Goal: Task Accomplishment & Management: Complete application form

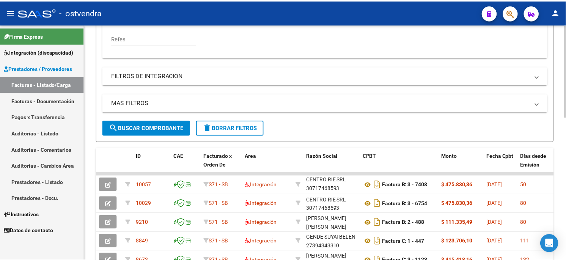
scroll to position [253, 0]
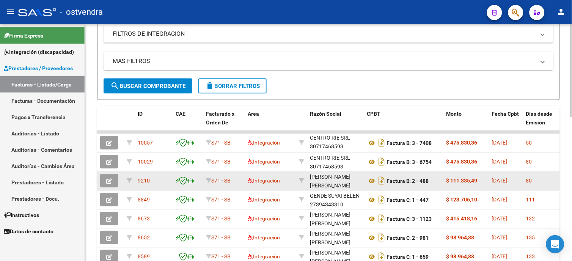
click at [106, 180] on icon "button" at bounding box center [109, 182] width 6 height 6
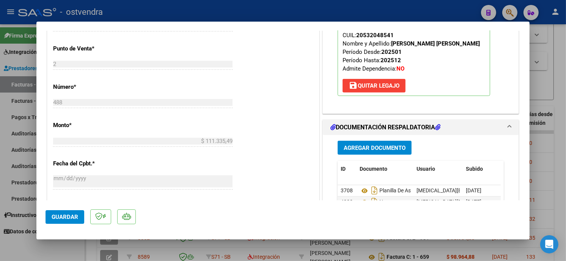
scroll to position [351, 0]
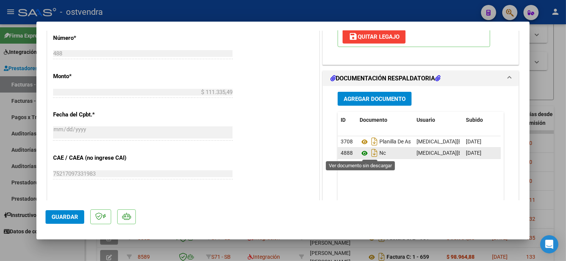
click at [360, 155] on icon at bounding box center [365, 153] width 10 height 9
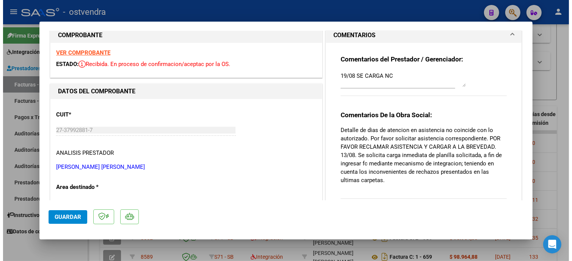
scroll to position [0, 0]
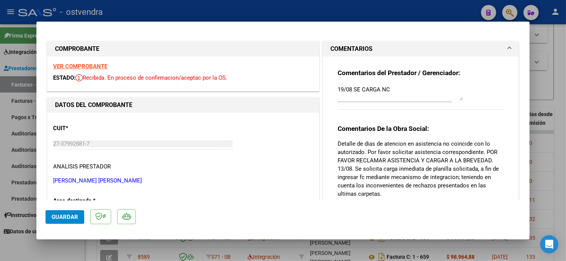
click at [331, 9] on div at bounding box center [283, 130] width 566 height 261
type input "$ 0,00"
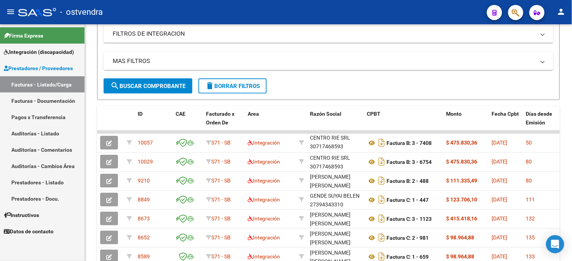
click at [71, 83] on link "Facturas - Listado/Carga" at bounding box center [42, 84] width 85 height 16
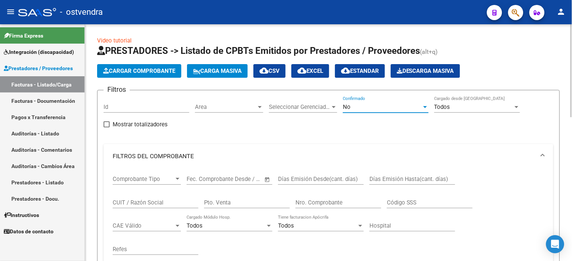
click at [348, 107] on span "No" at bounding box center [347, 107] width 8 height 7
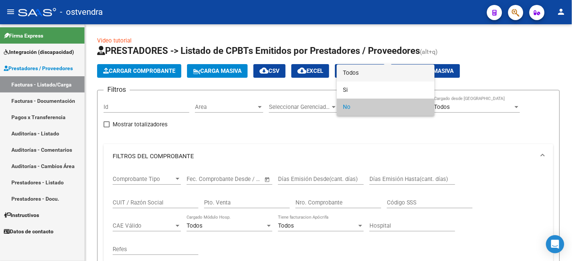
click at [366, 70] on span "Todos" at bounding box center [386, 73] width 86 height 17
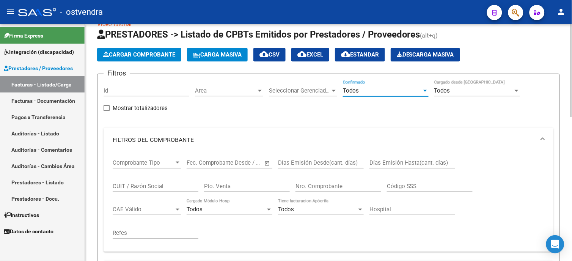
scroll to position [42, 0]
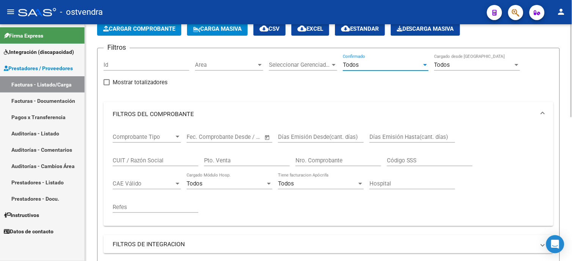
click at [164, 160] on input "CUIT / Razón Social" at bounding box center [156, 160] width 86 height 7
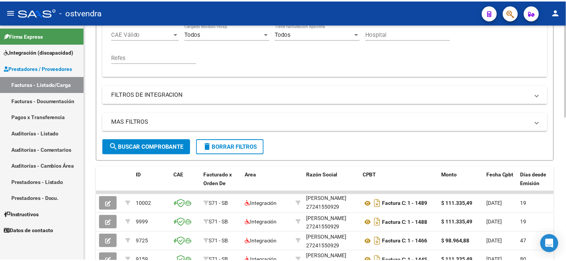
scroll to position [211, 0]
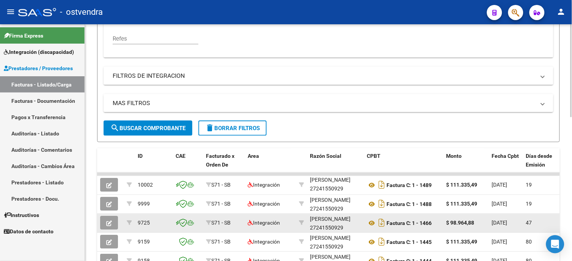
type input "ocampo"
click at [111, 222] on icon "button" at bounding box center [109, 224] width 6 height 6
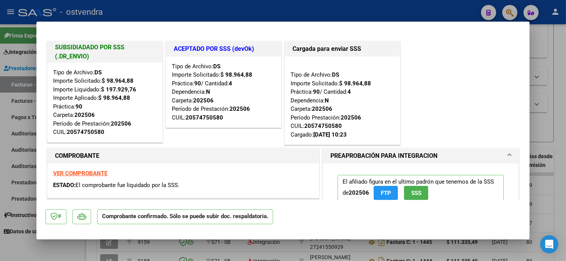
click at [157, 17] on div at bounding box center [283, 130] width 566 height 261
type input "$ 0,00"
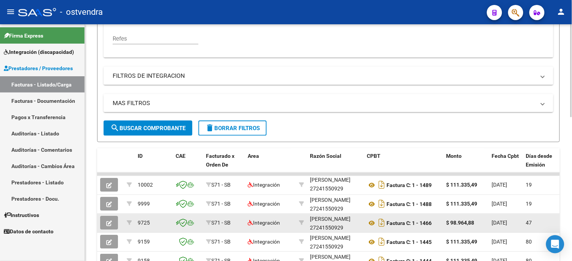
click at [114, 223] on button "button" at bounding box center [109, 223] width 18 height 14
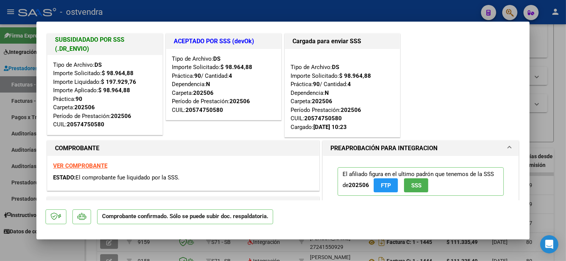
scroll to position [0, 0]
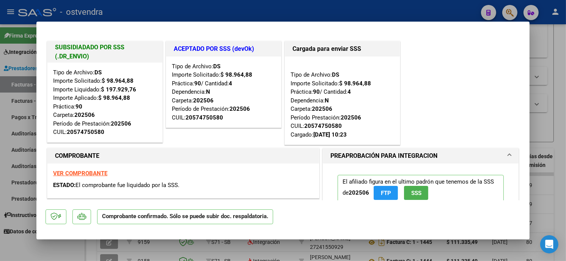
click at [207, 8] on div at bounding box center [283, 130] width 566 height 261
type input "$ 0,00"
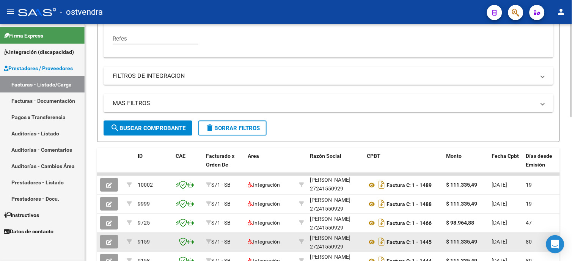
click at [109, 242] on icon "button" at bounding box center [109, 243] width 6 height 6
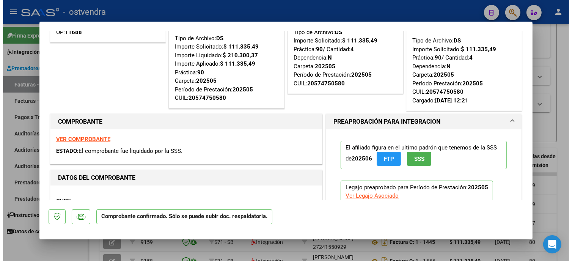
scroll to position [42, 0]
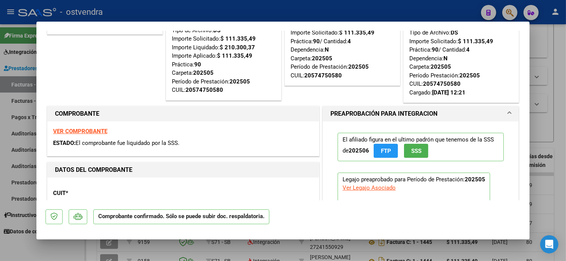
click at [101, 130] on strong "VER COMPROBANTE" at bounding box center [80, 131] width 54 height 7
click at [225, 13] on div at bounding box center [283, 130] width 566 height 261
type input "$ 0,00"
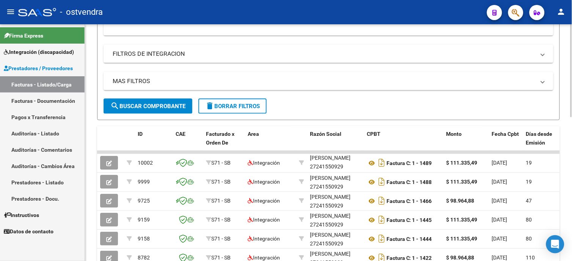
scroll to position [252, 0]
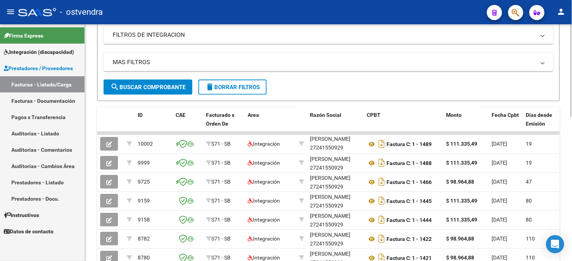
click at [559, 139] on div "Video tutorial PRESTADORES -> Listado de CPBTs Emitidos por Prestadores / Prove…" at bounding box center [329, 72] width 489 height 598
drag, startPoint x: 47, startPoint y: 54, endPoint x: 47, endPoint y: 66, distance: 12.1
click at [47, 54] on span "Integración (discapacidad)" at bounding box center [39, 52] width 70 height 8
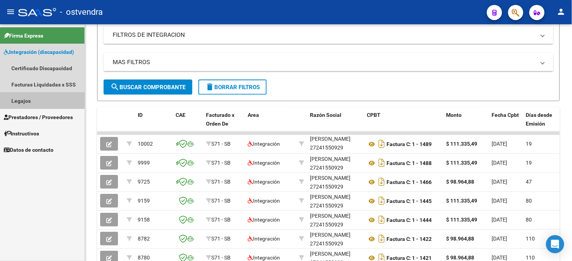
click at [42, 101] on link "Legajos" at bounding box center [42, 101] width 85 height 16
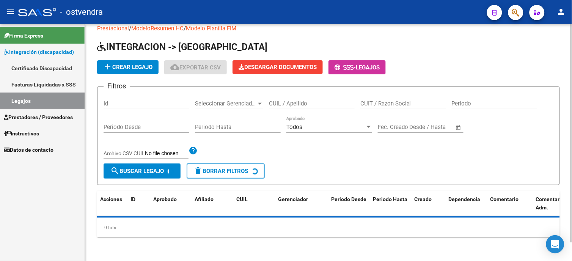
scroll to position [217, 0]
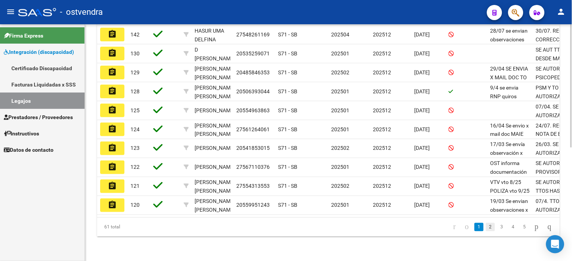
click at [486, 230] on link "2" at bounding box center [490, 227] width 9 height 8
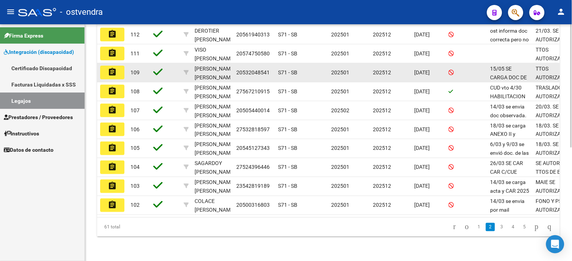
click at [120, 66] on button "assignment" at bounding box center [112, 73] width 24 height 14
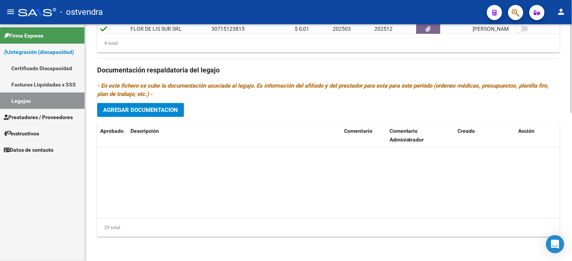
scroll to position [482, 0]
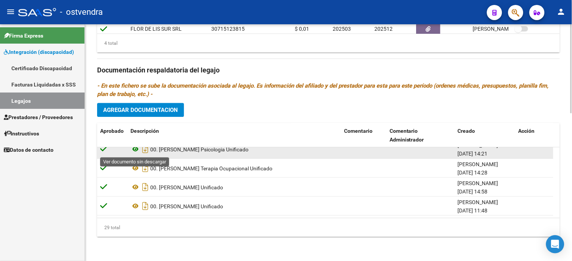
click at [136, 151] on icon at bounding box center [136, 149] width 10 height 9
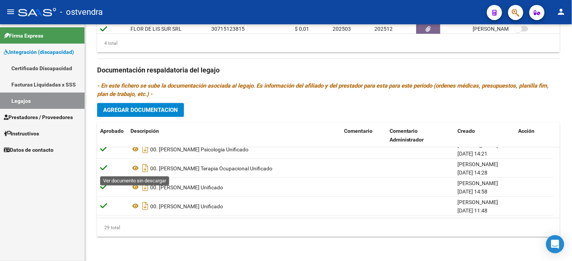
scroll to position [439, 0]
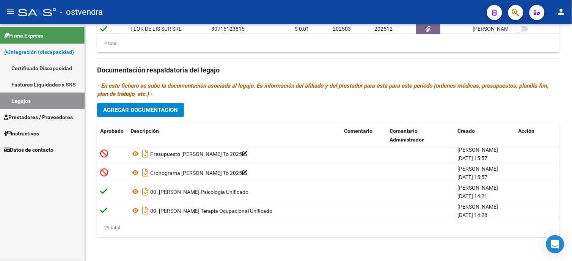
drag, startPoint x: 65, startPoint y: 55, endPoint x: 63, endPoint y: 58, distance: 3.9
click at [65, 55] on span "Integración (discapacidad)" at bounding box center [39, 52] width 70 height 8
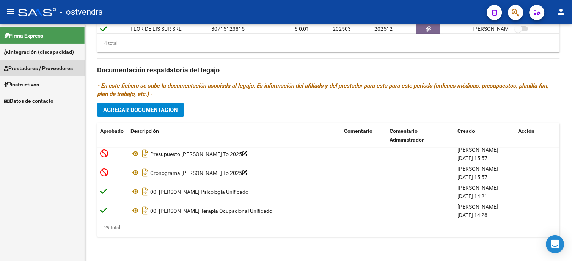
click at [60, 70] on span "Prestadores / Proveedores" at bounding box center [38, 68] width 69 height 8
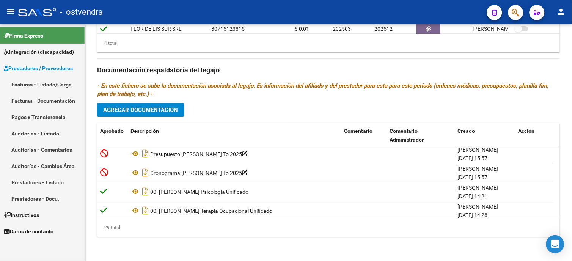
click at [54, 87] on link "Facturas - Listado/Carga" at bounding box center [42, 84] width 85 height 16
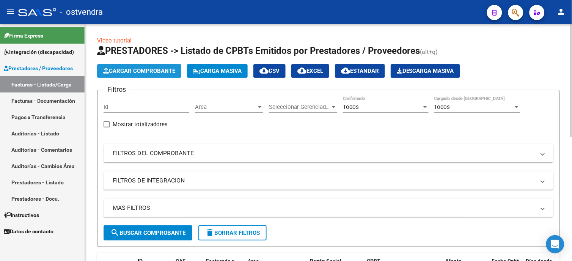
click at [161, 70] on span "Cargar Comprobante" at bounding box center [139, 71] width 72 height 7
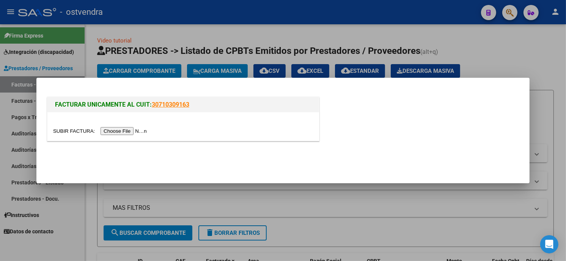
click at [114, 131] on input "file" at bounding box center [101, 131] width 96 height 8
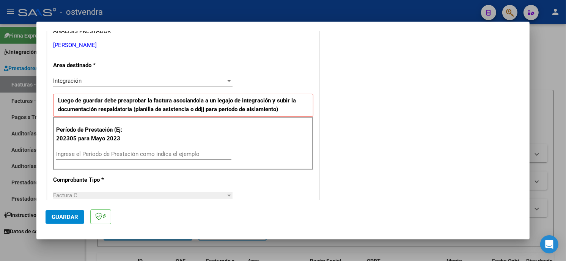
scroll to position [168, 0]
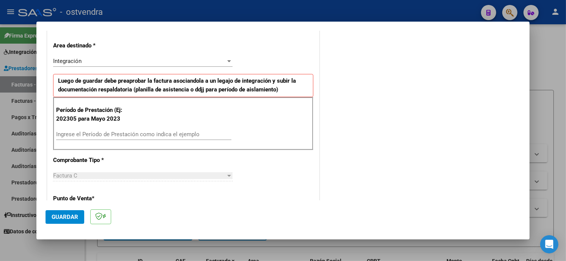
click at [115, 132] on input "Ingrese el Período de Prestación como indica el ejemplo" at bounding box center [143, 134] width 175 height 7
type input "202506"
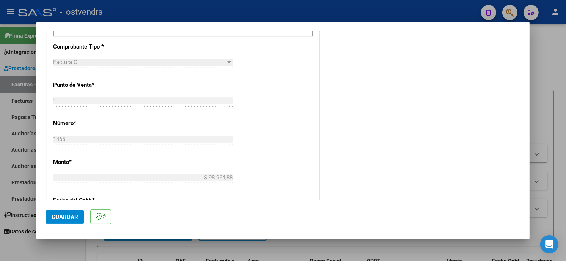
scroll to position [295, 0]
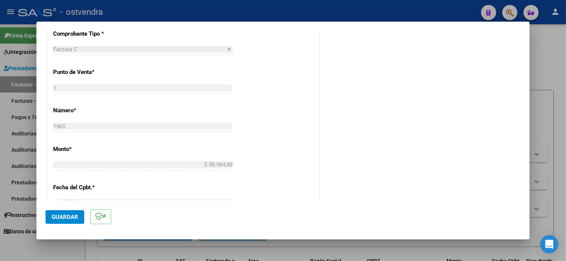
click at [75, 214] on span "Guardar" at bounding box center [65, 217] width 27 height 7
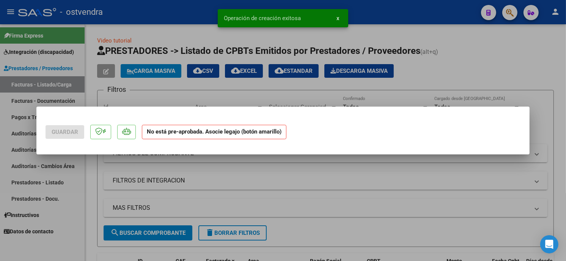
scroll to position [0, 0]
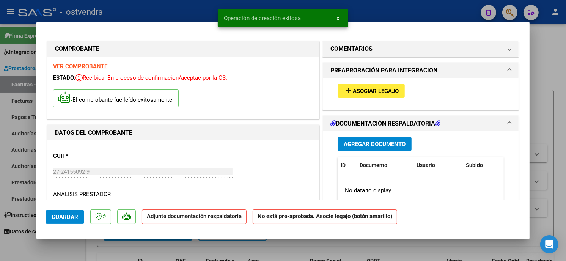
click at [370, 85] on button "add Asociar Legajo" at bounding box center [371, 91] width 67 height 14
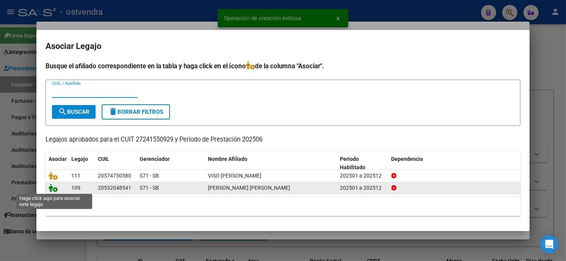
click at [54, 188] on icon at bounding box center [53, 188] width 9 height 8
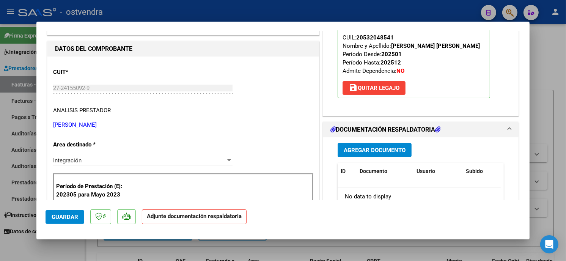
scroll to position [84, 0]
click at [395, 147] on span "Agregar Documento" at bounding box center [375, 149] width 62 height 7
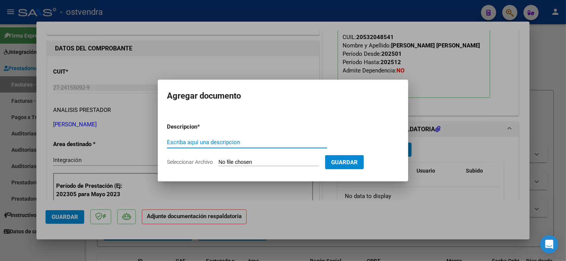
click at [275, 160] on input "Seleccionar Archivo" at bounding box center [269, 162] width 101 height 7
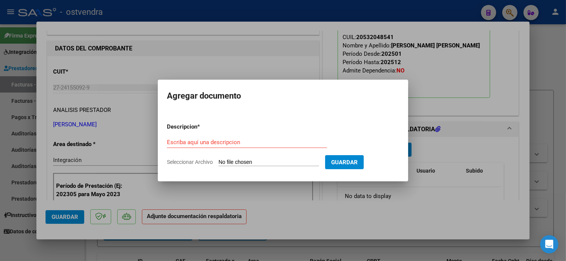
type input "C:\fakepath\ASISTENCIA C-1-1465.pdf"
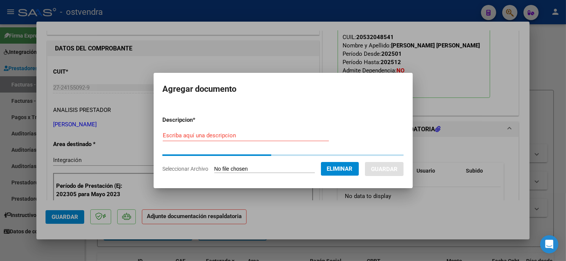
click at [260, 139] on div "Escriba aquí una descripcion" at bounding box center [246, 135] width 166 height 11
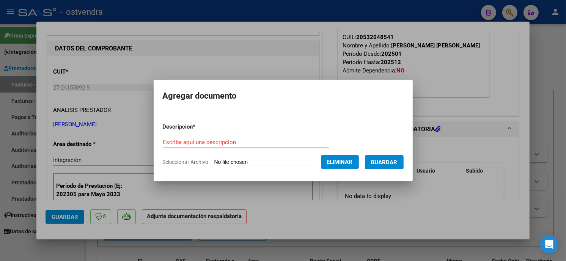
click at [221, 144] on input "Escriba aquí una descripcion" at bounding box center [246, 142] width 166 height 7
click at [225, 146] on div "Escriba aquí una descripcion" at bounding box center [246, 142] width 166 height 11
click at [230, 146] on div "Escriba aquí una descripcion" at bounding box center [246, 142] width 166 height 11
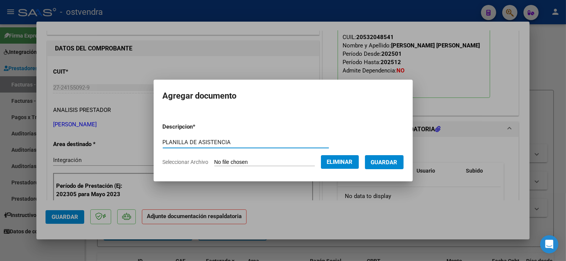
type input "PLANILLA DE ASISTENCIA"
click at [393, 162] on span "Guardar" at bounding box center [384, 162] width 27 height 7
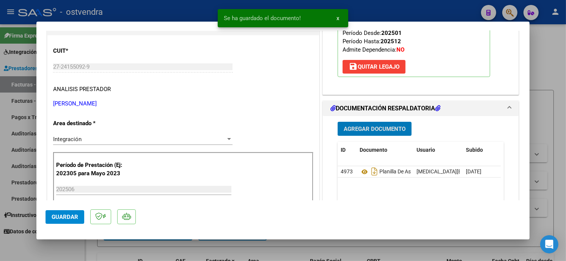
scroll to position [126, 0]
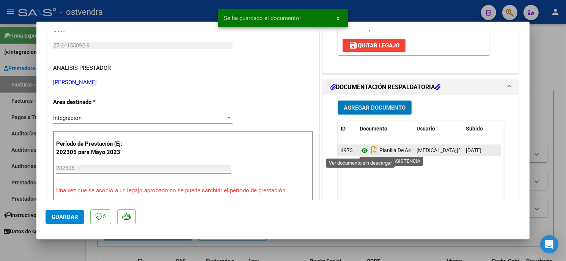
click at [360, 150] on icon at bounding box center [365, 150] width 10 height 9
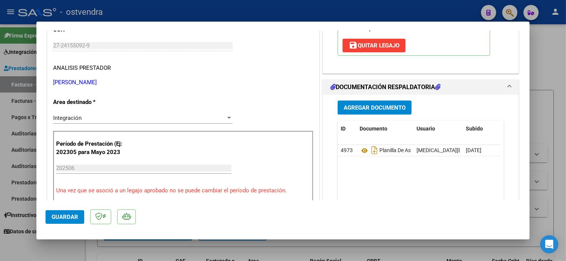
click at [376, 103] on button "Agregar Documento" at bounding box center [375, 108] width 74 height 14
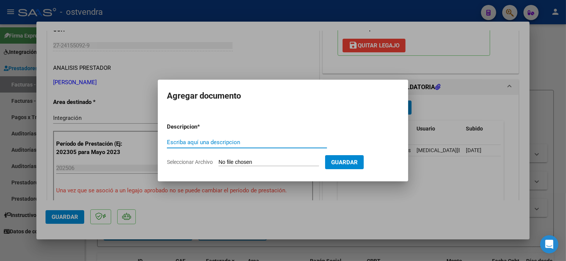
click at [257, 160] on input "Seleccionar Archivo" at bounding box center [269, 162] width 101 height 7
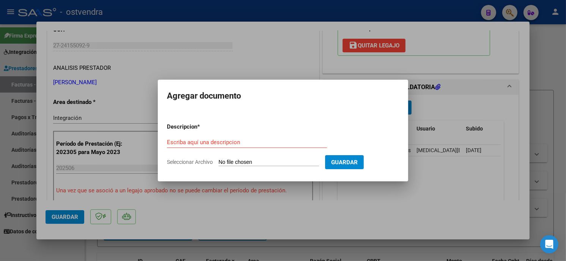
type input "C:\fakepath\[PERSON_NAME]-PSICOLOGIA.pdf"
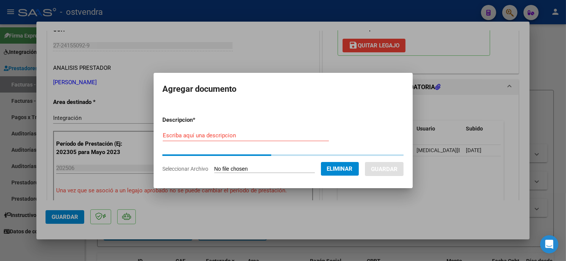
click at [229, 138] on div "Escriba aquí una descripcion" at bounding box center [246, 135] width 166 height 11
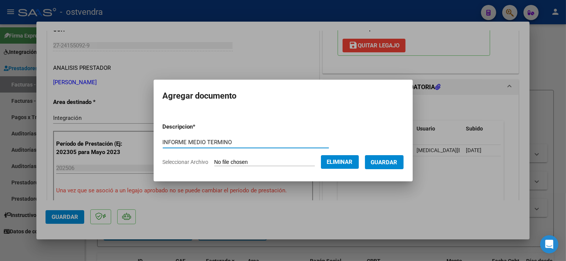
type input "INFORME MEDIO TERMINO"
click at [380, 159] on span "Guardar" at bounding box center [384, 162] width 27 height 7
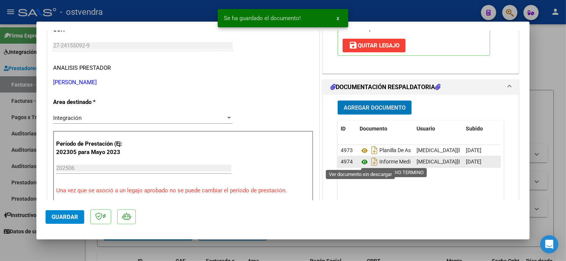
click at [360, 162] on icon at bounding box center [365, 161] width 10 height 9
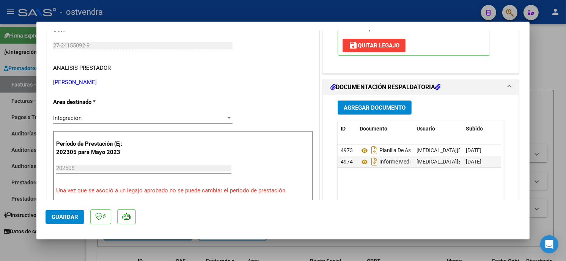
click at [255, 13] on div at bounding box center [283, 130] width 566 height 261
type input "$ 0,00"
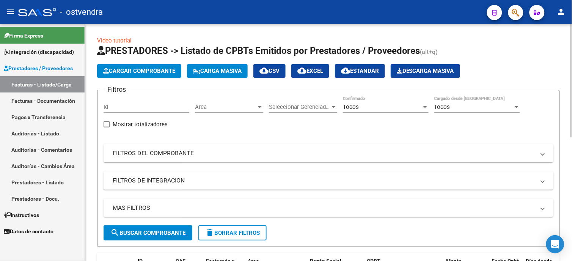
scroll to position [84, 0]
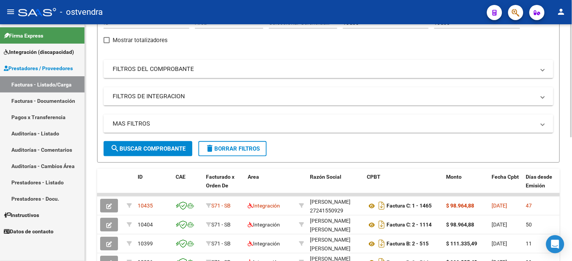
click at [163, 150] on span "search Buscar Comprobante" at bounding box center [147, 148] width 75 height 7
click at [161, 151] on span "search Buscar Comprobante" at bounding box center [147, 148] width 75 height 7
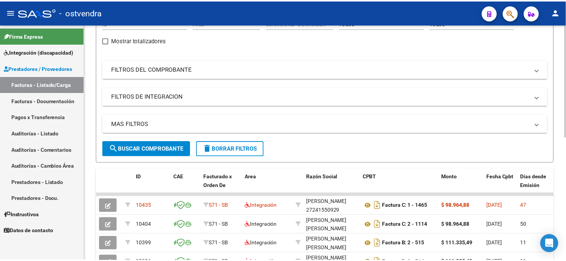
scroll to position [126, 0]
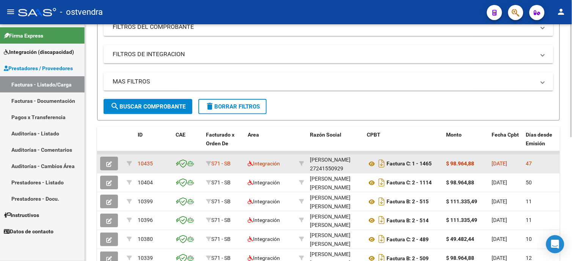
click at [111, 166] on button "button" at bounding box center [109, 164] width 18 height 14
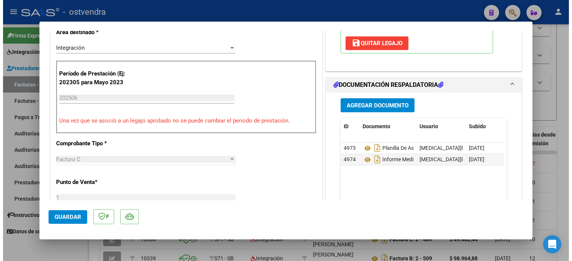
scroll to position [0, 0]
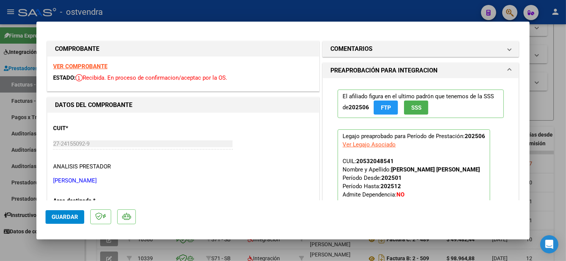
click at [306, 16] on div at bounding box center [283, 130] width 566 height 261
type input "$ 0,00"
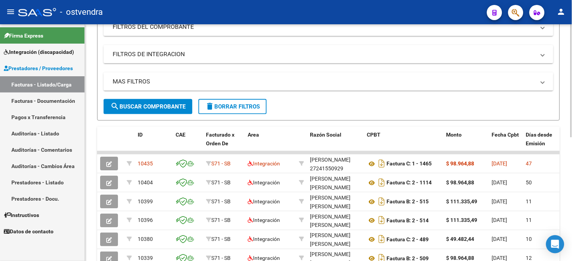
click at [153, 112] on button "search Buscar Comprobante" at bounding box center [148, 106] width 89 height 15
click at [143, 107] on span "search Buscar Comprobante" at bounding box center [147, 106] width 75 height 7
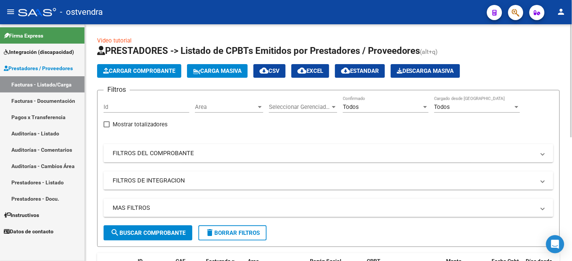
click at [153, 151] on mat-panel-title "FILTROS DEL COMPROBANTE" at bounding box center [324, 153] width 423 height 8
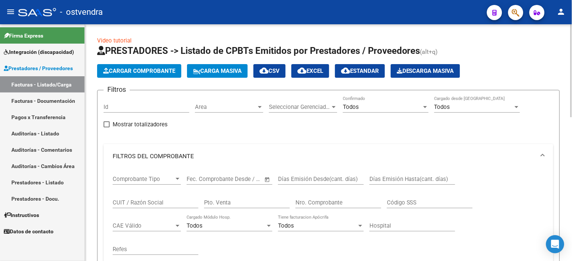
click at [152, 201] on input "CUIT / Razón Social" at bounding box center [156, 202] width 86 height 7
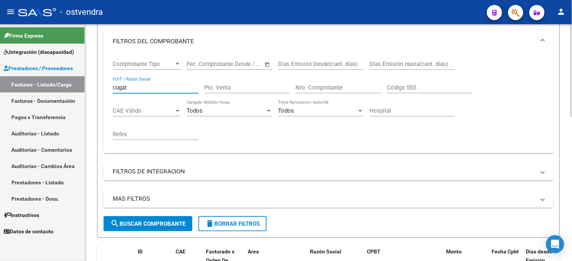
scroll to position [168, 0]
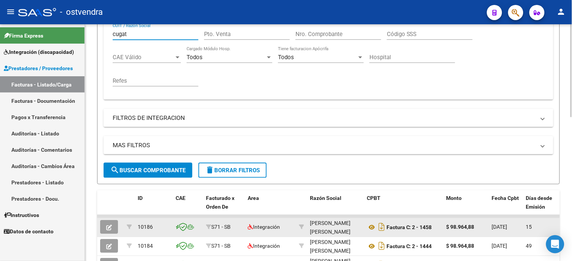
type input "cugat"
click at [106, 229] on button "button" at bounding box center [109, 227] width 18 height 14
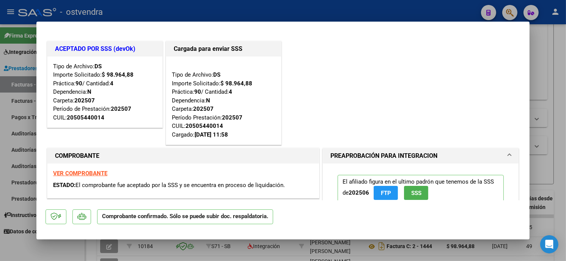
click at [345, 15] on div at bounding box center [283, 130] width 566 height 261
type input "$ 0,00"
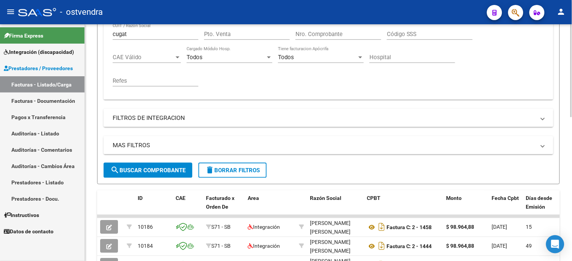
click at [222, 172] on span "delete Borrar Filtros" at bounding box center [232, 170] width 55 height 7
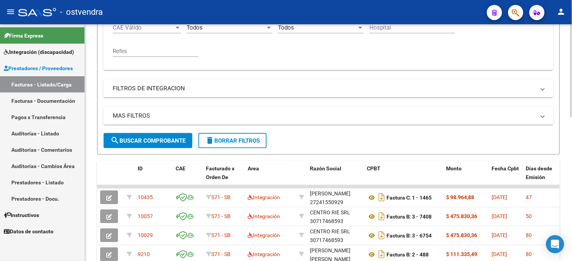
scroll to position [211, 0]
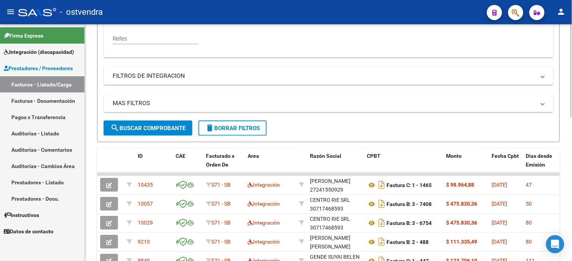
click at [179, 127] on span "search Buscar Comprobante" at bounding box center [147, 128] width 75 height 7
click at [165, 126] on span "search Buscar Comprobante" at bounding box center [147, 128] width 75 height 7
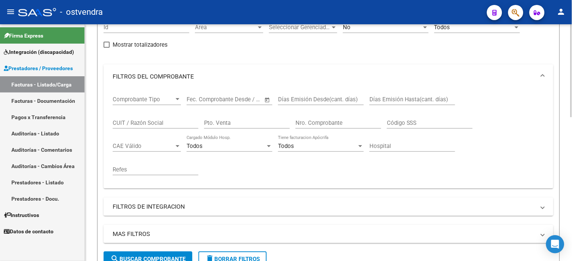
scroll to position [168, 0]
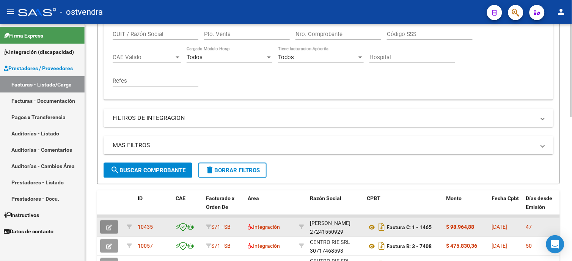
click at [104, 230] on button "button" at bounding box center [109, 227] width 18 height 14
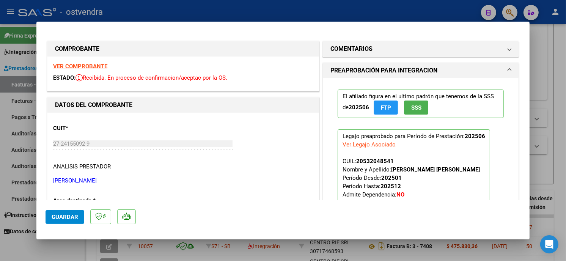
click at [345, 13] on div at bounding box center [283, 130] width 566 height 261
type input "$ 0,00"
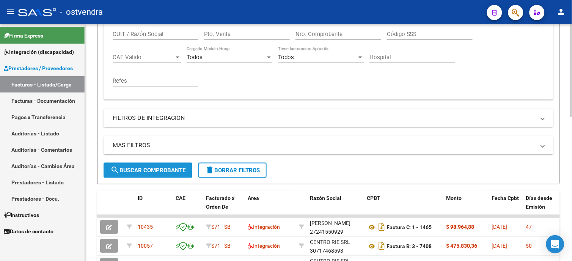
click at [151, 170] on span "search Buscar Comprobante" at bounding box center [147, 170] width 75 height 7
